Goal: Task Accomplishment & Management: Manage account settings

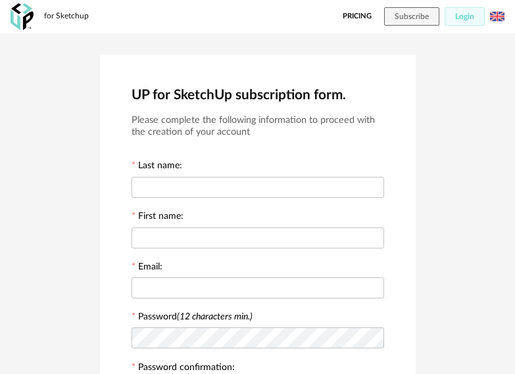
scroll to position [285, 0]
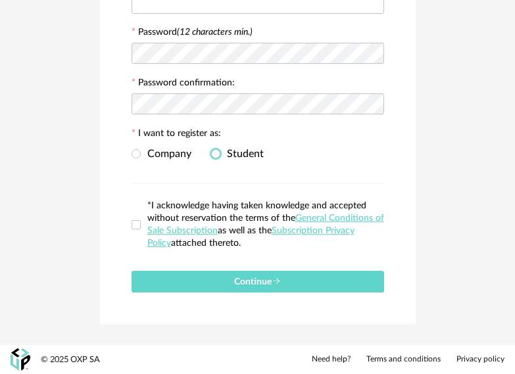
click at [239, 158] on span "Student" at bounding box center [241, 154] width 43 height 11
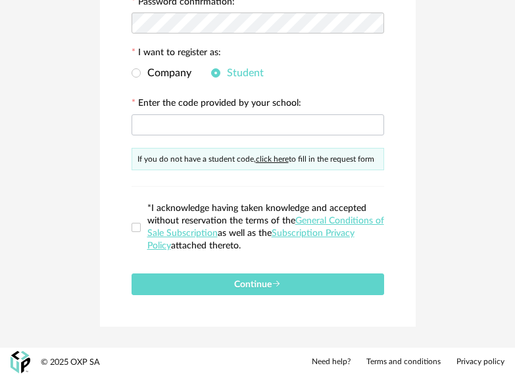
scroll to position [368, 0]
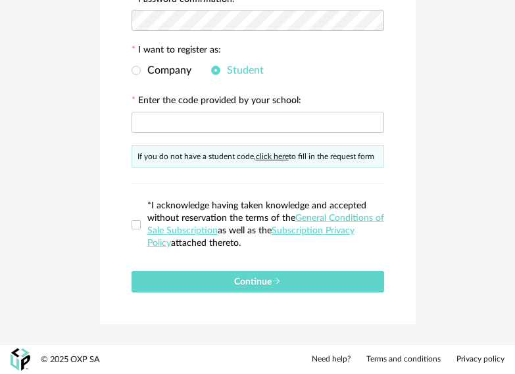
click at [225, 157] on div "If you do not have a student code, click here to fill in the request form" at bounding box center [257, 156] width 252 height 22
click at [332, 155] on div "If you do not have a student code, click here to fill in the request form" at bounding box center [257, 156] width 252 height 22
click at [285, 158] on link "click here" at bounding box center [272, 157] width 33 height 8
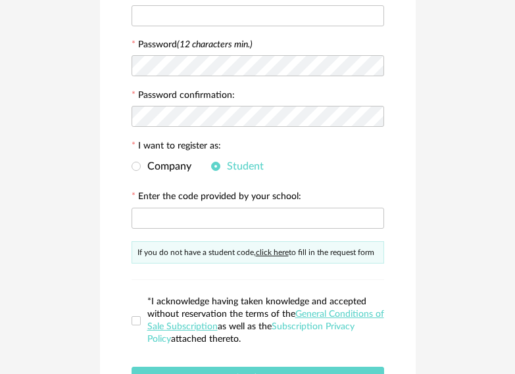
scroll to position [0, 0]
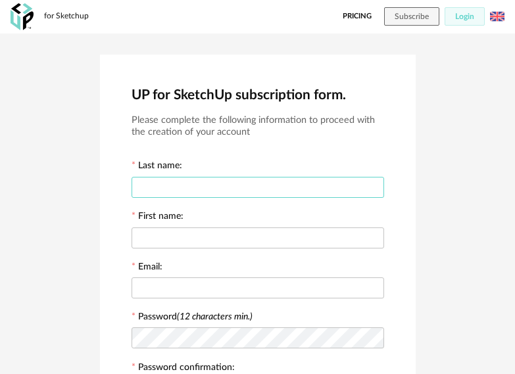
click at [258, 188] on input "text" at bounding box center [257, 187] width 252 height 21
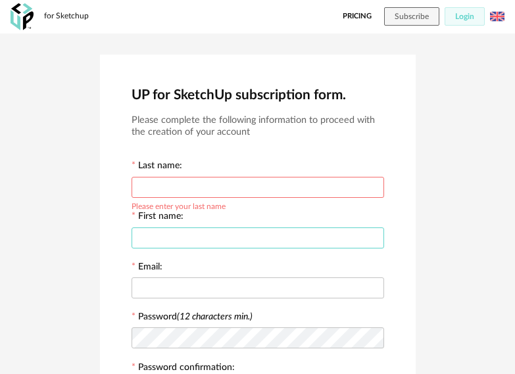
click at [277, 239] on input "text" at bounding box center [257, 237] width 252 height 21
click at [264, 186] on input "text" at bounding box center [257, 187] width 252 height 21
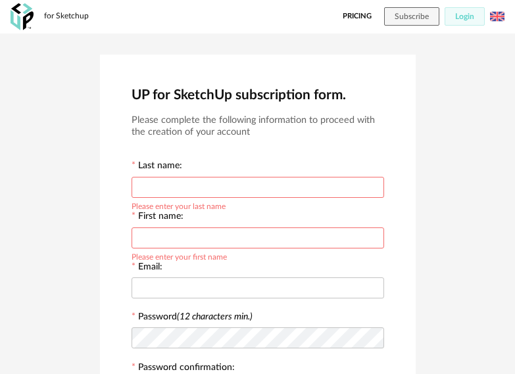
click at [248, 185] on input "text" at bounding box center [257, 187] width 252 height 21
click at [467, 15] on span "Login" at bounding box center [464, 16] width 19 height 8
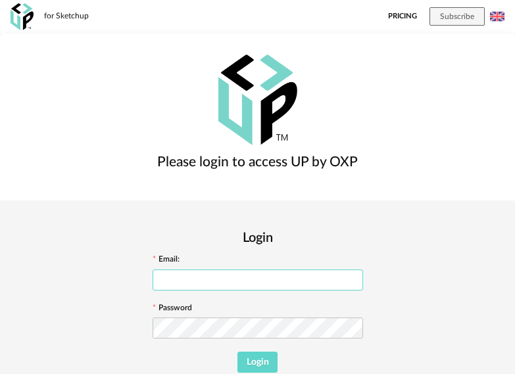
click at [363, 270] on input "text" at bounding box center [258, 280] width 210 height 21
click at [357, 270] on input "text" at bounding box center [258, 280] width 210 height 21
type input "**********"
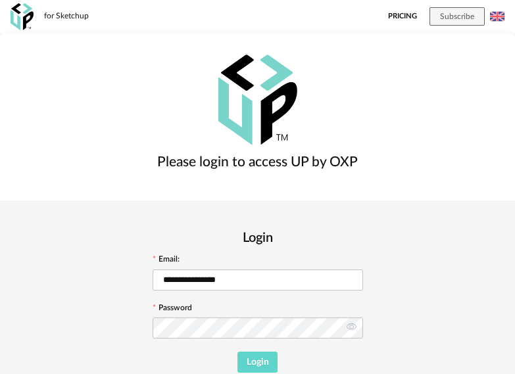
click at [363, 352] on div "Login" at bounding box center [258, 362] width 210 height 21
click at [269, 358] on span "Login" at bounding box center [258, 362] width 22 height 9
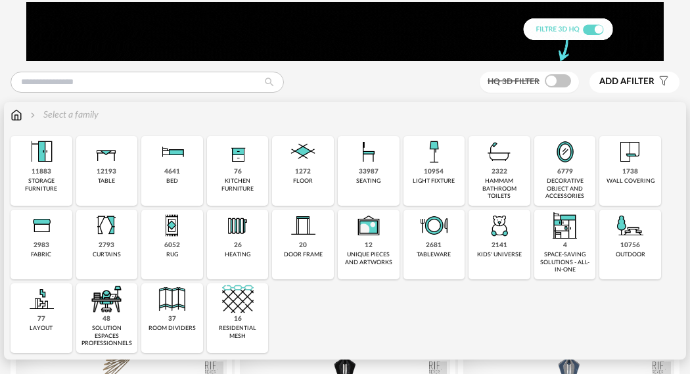
scroll to position [66, 0]
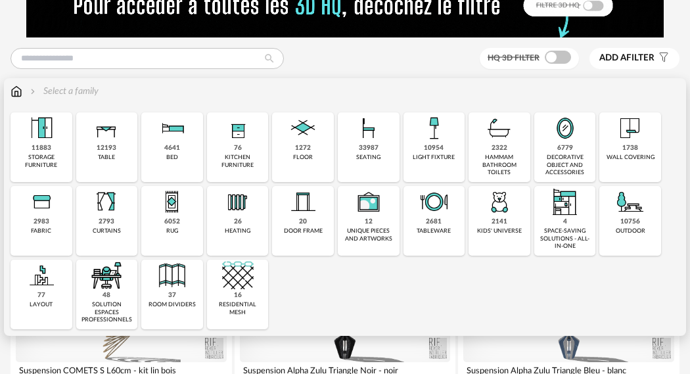
click at [245, 283] on img at bounding box center [238, 276] width 32 height 32
